Goal: Find specific page/section: Find specific page/section

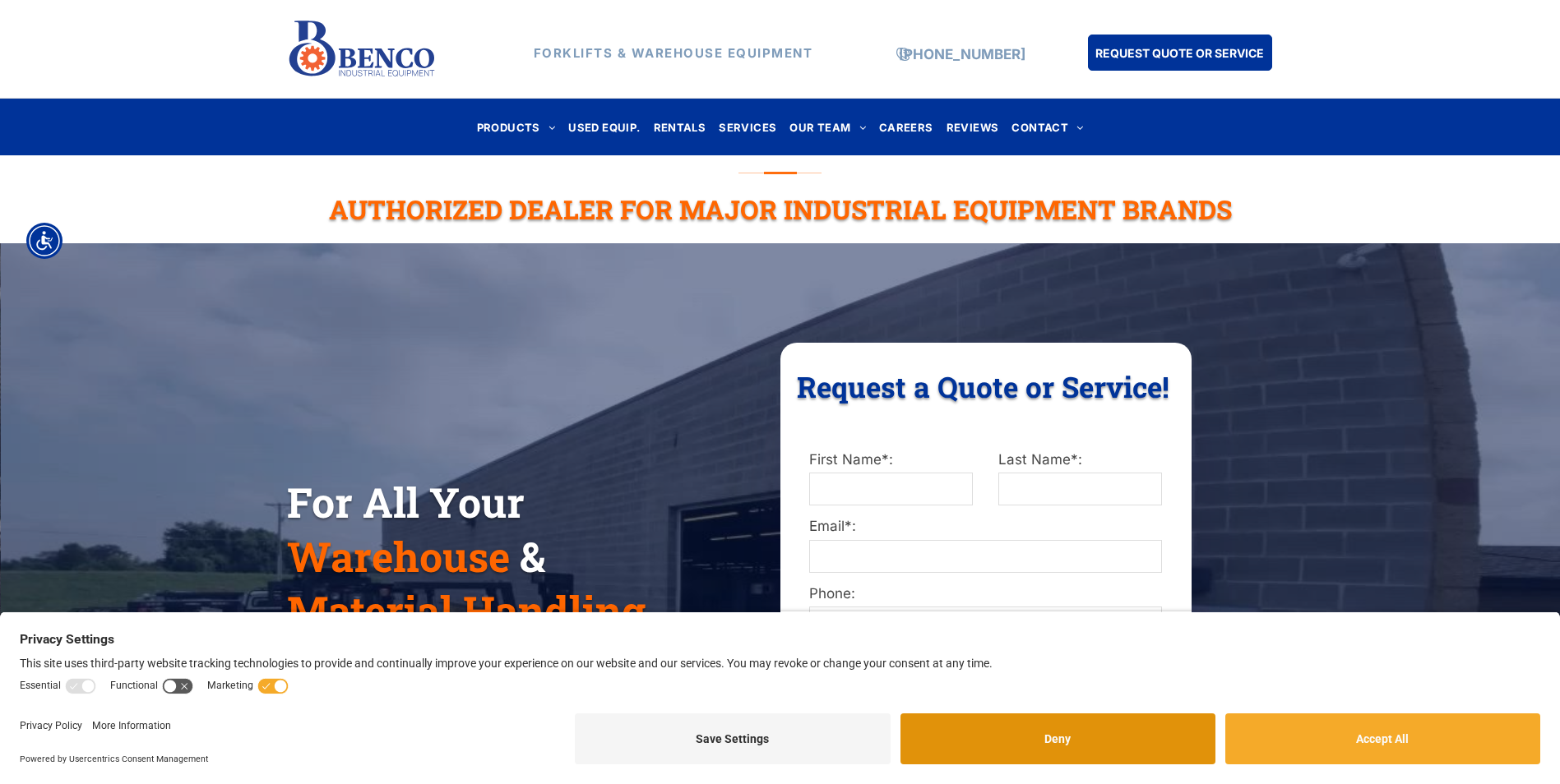
click at [1172, 731] on button "Deny" at bounding box center [1057, 739] width 315 height 51
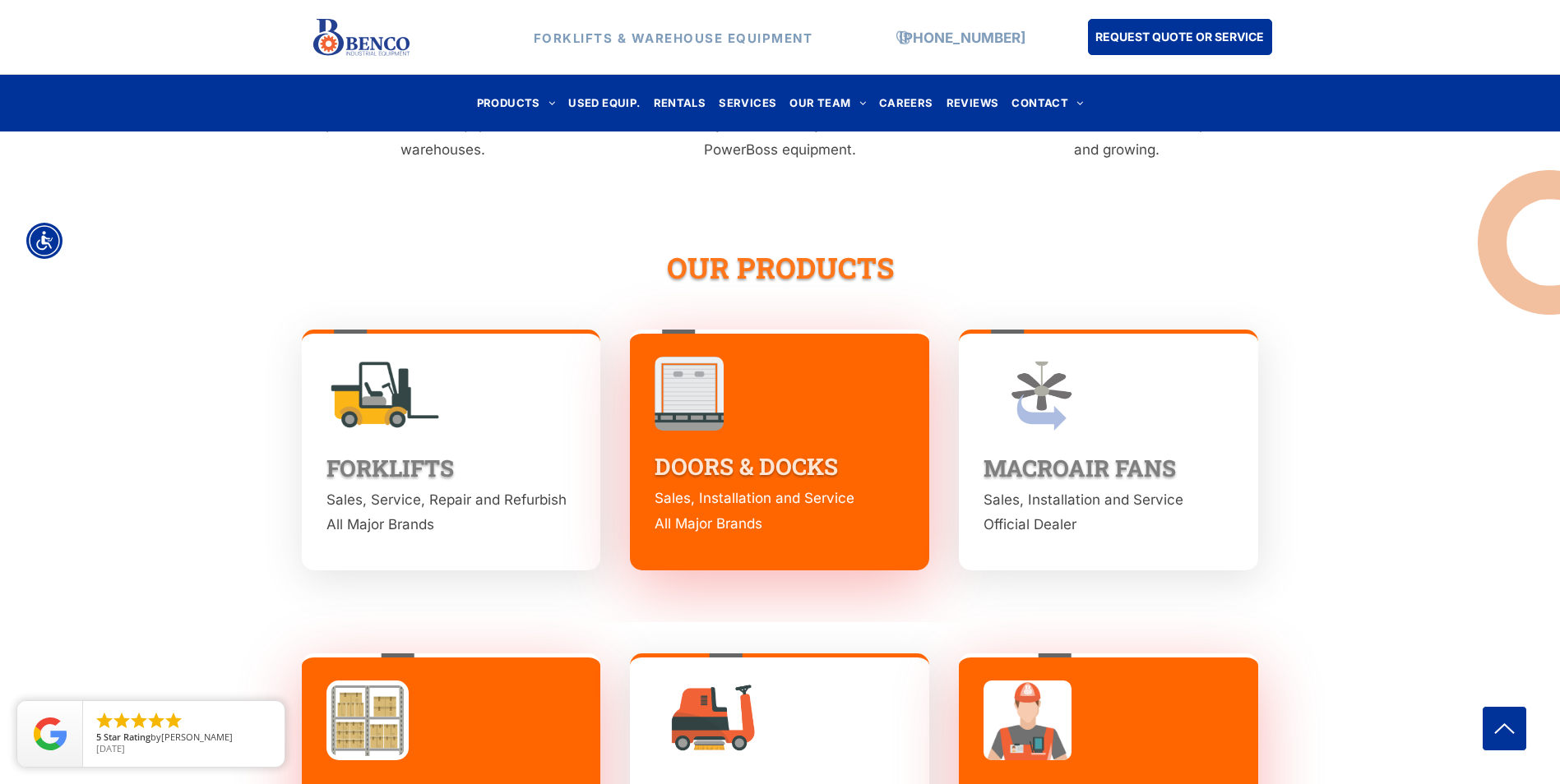
scroll to position [2138, 0]
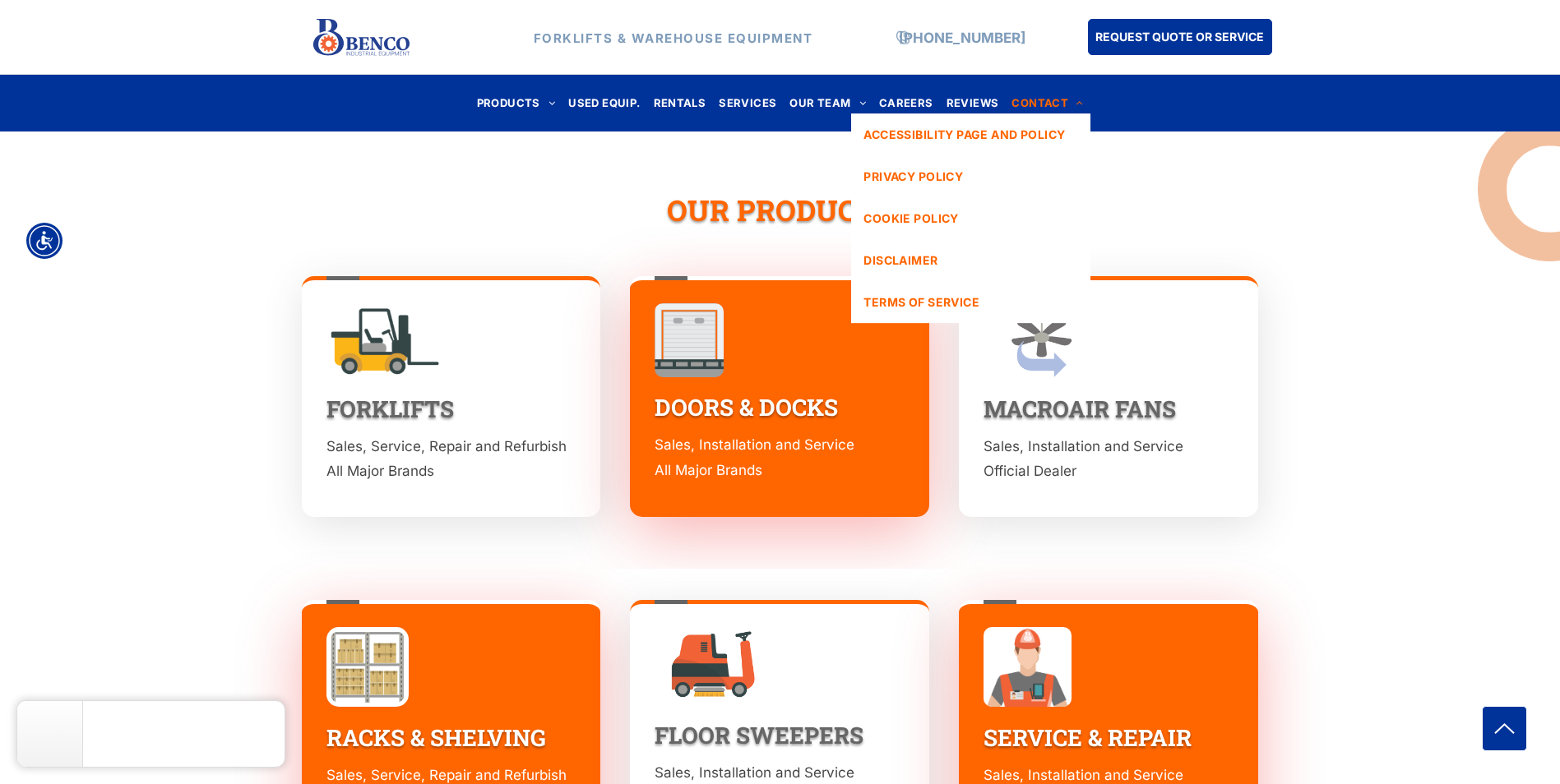
click at [1037, 106] on span "CONTACT" at bounding box center [1047, 103] width 72 height 22
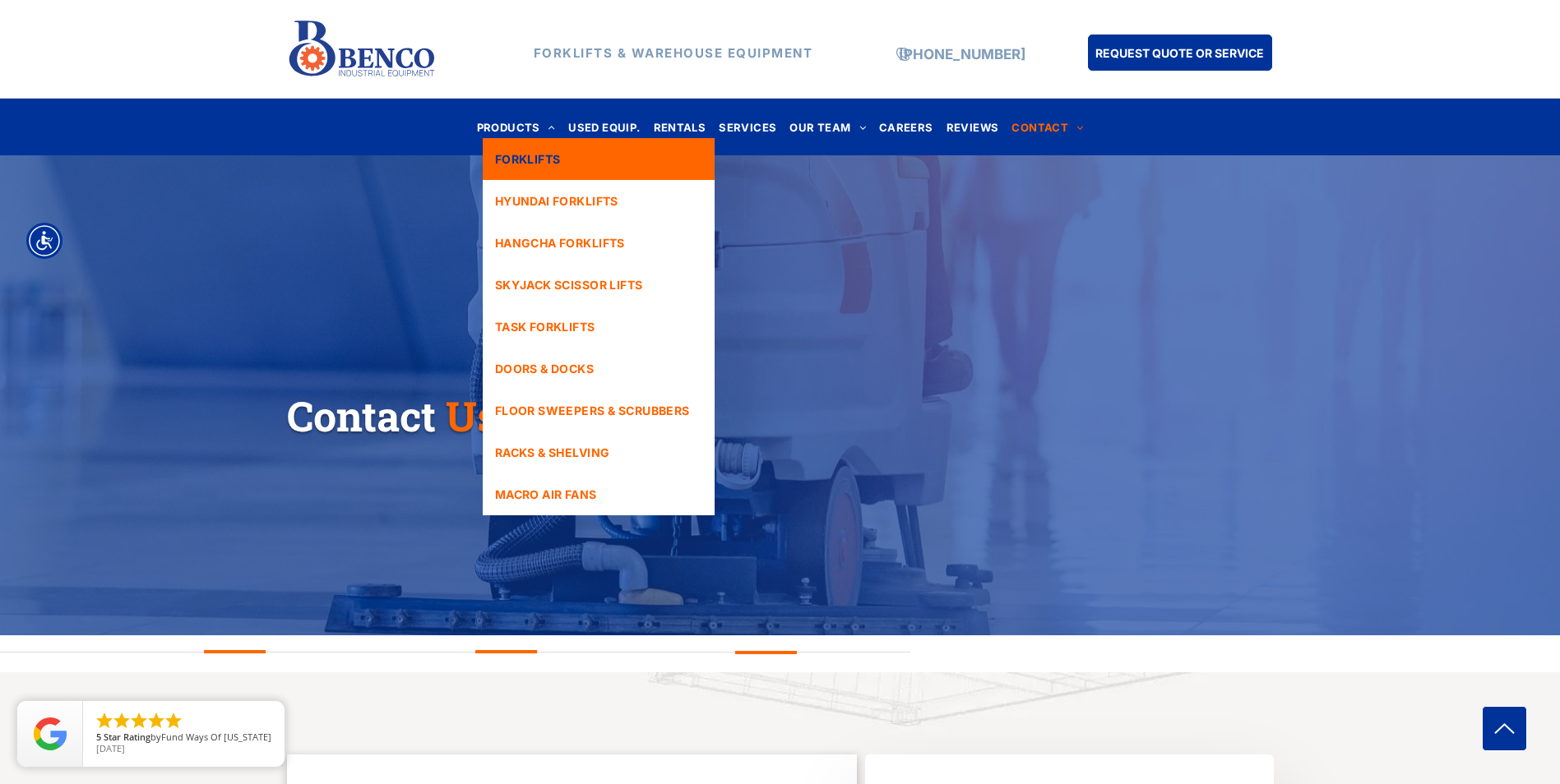
click at [537, 158] on span "FORKLIFTS" at bounding box center [527, 159] width 65 height 17
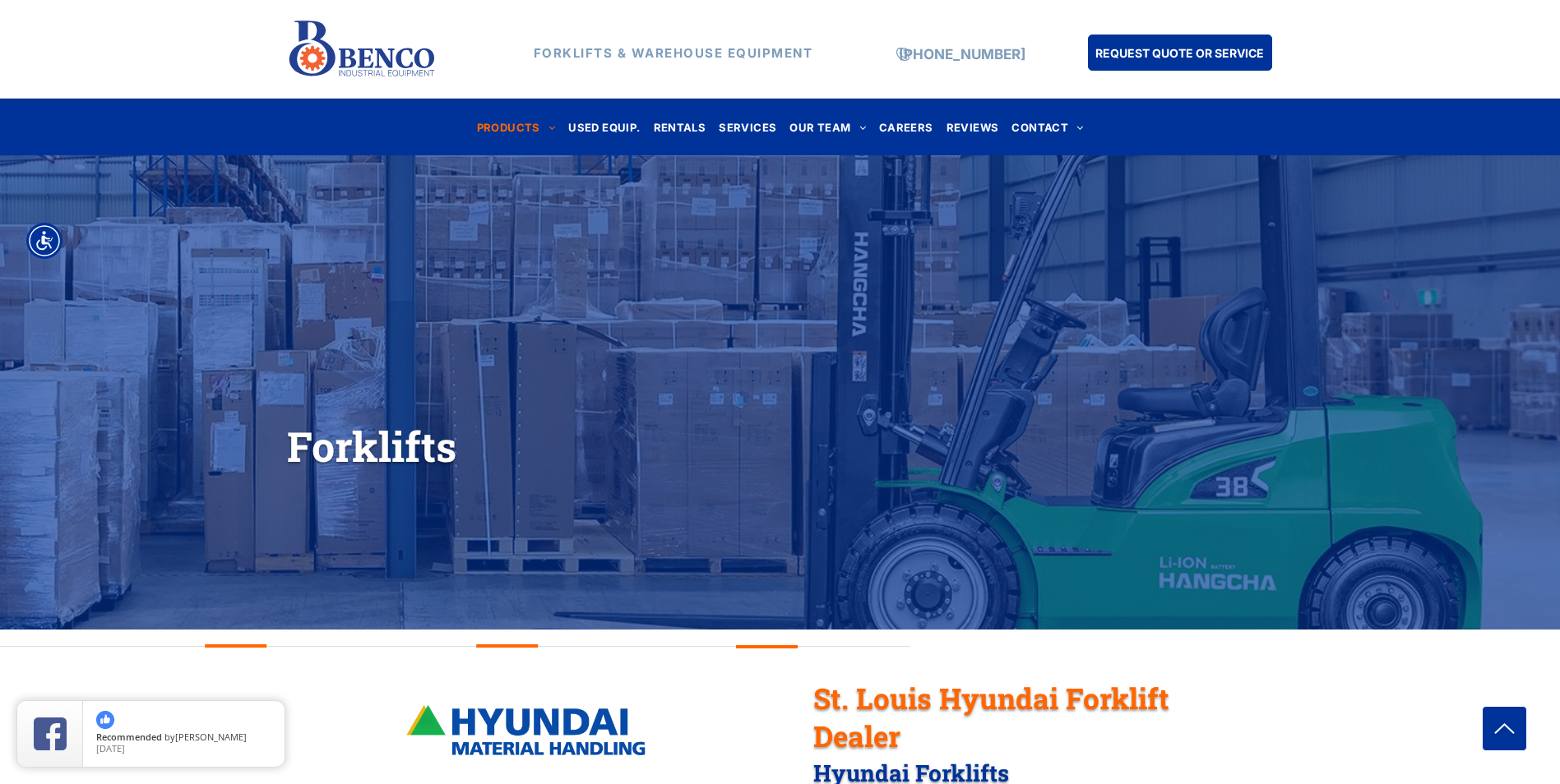
click at [1450, 52] on div "FORKLIFTS & WAREHOUSE EQUIPMENT (888) 946-8236 REQUEST QUOTE OR SERVICE" at bounding box center [780, 49] width 1560 height 98
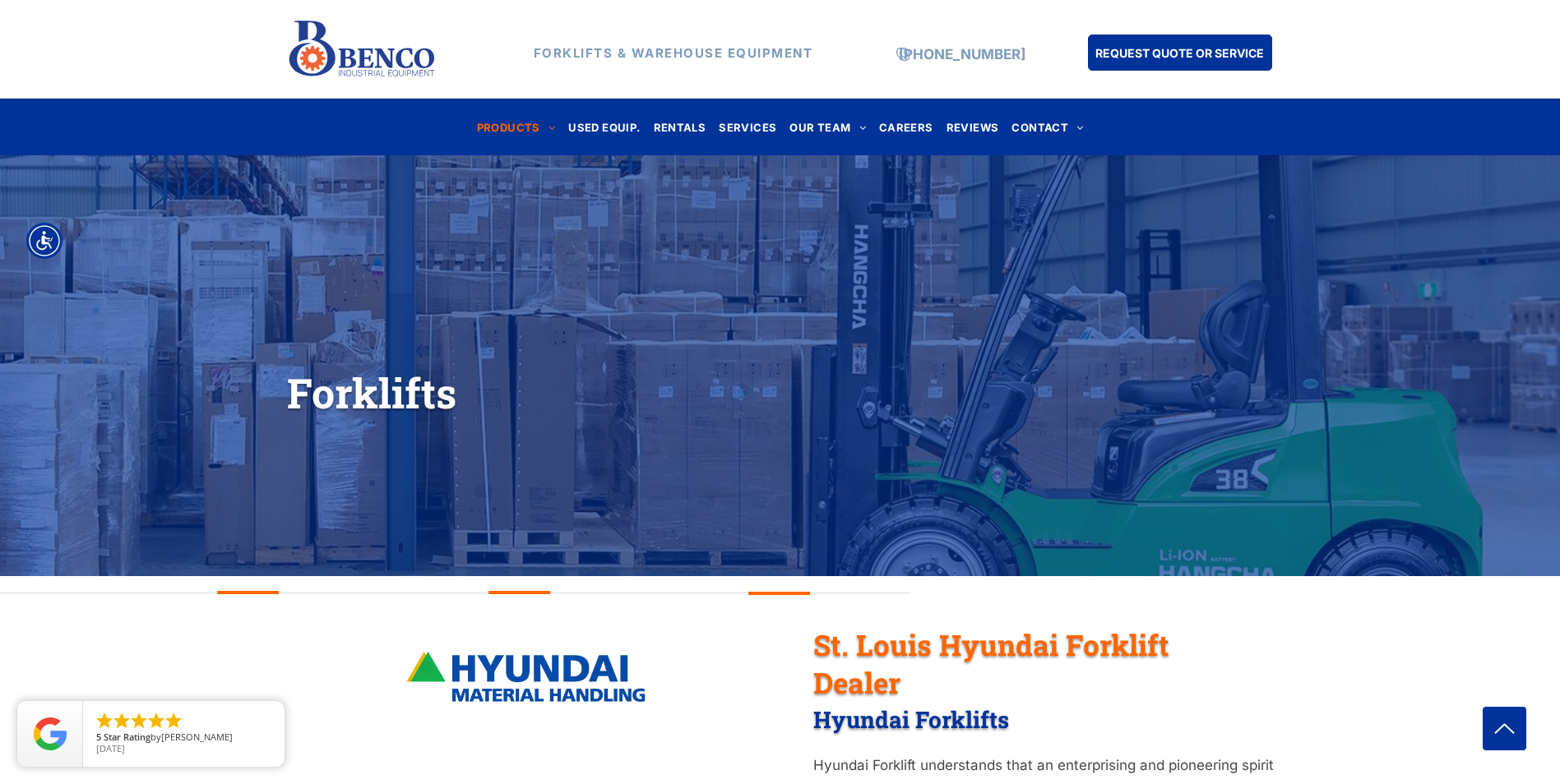
scroll to position [82, 0]
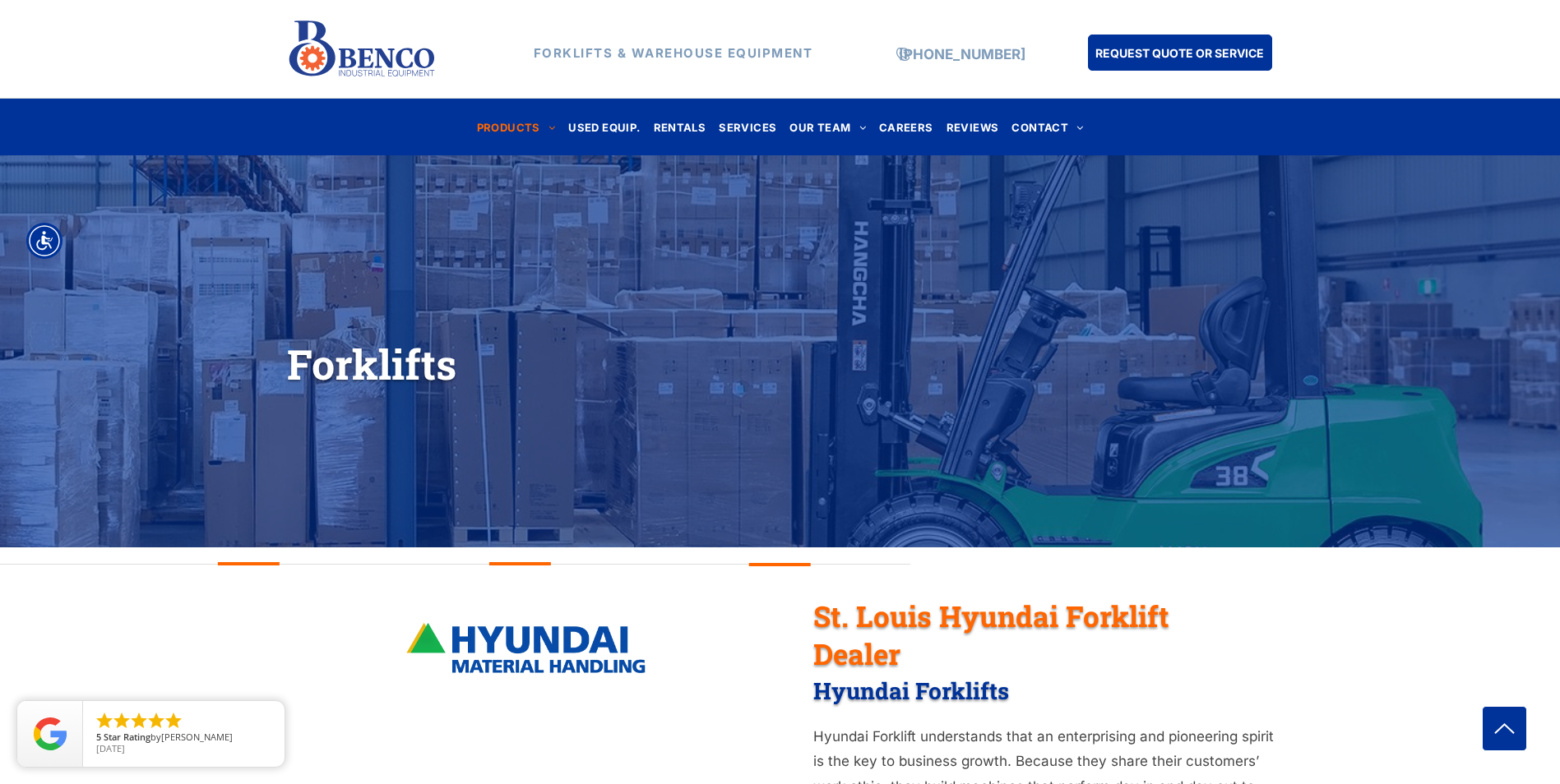
drag, startPoint x: 1419, startPoint y: 625, endPoint x: 1404, endPoint y: 593, distance: 35.3
